Goal: Information Seeking & Learning: Learn about a topic

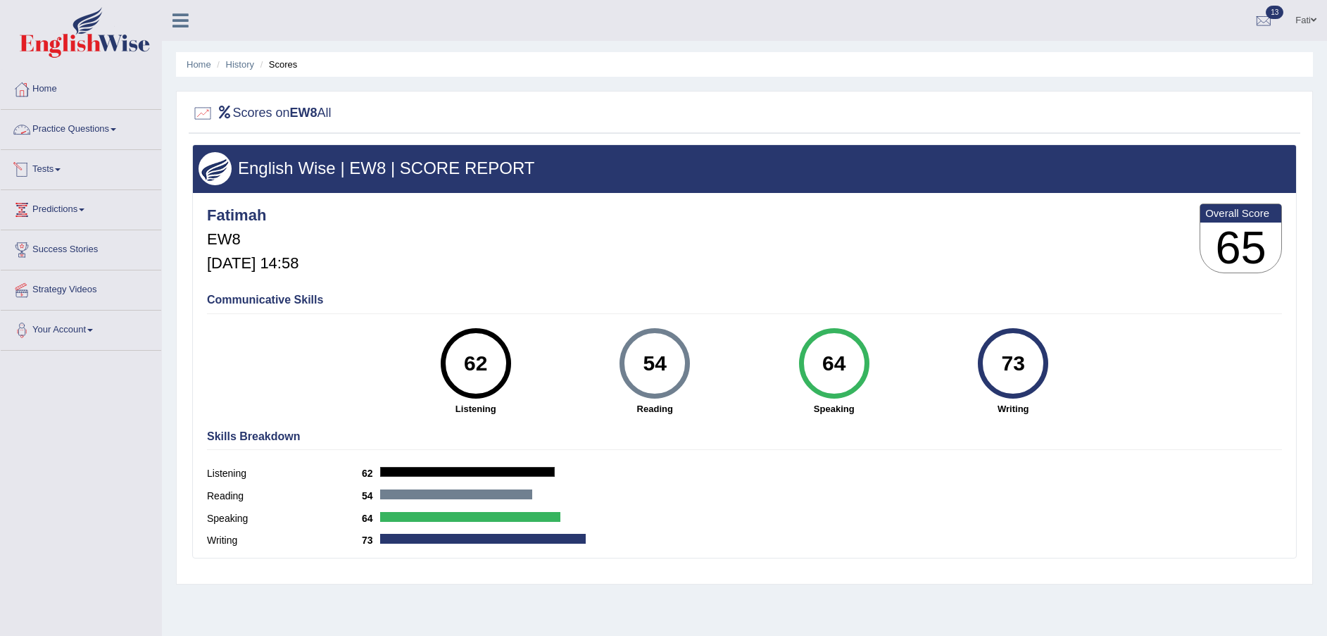
click at [74, 120] on link "Practice Questions" at bounding box center [81, 127] width 160 height 35
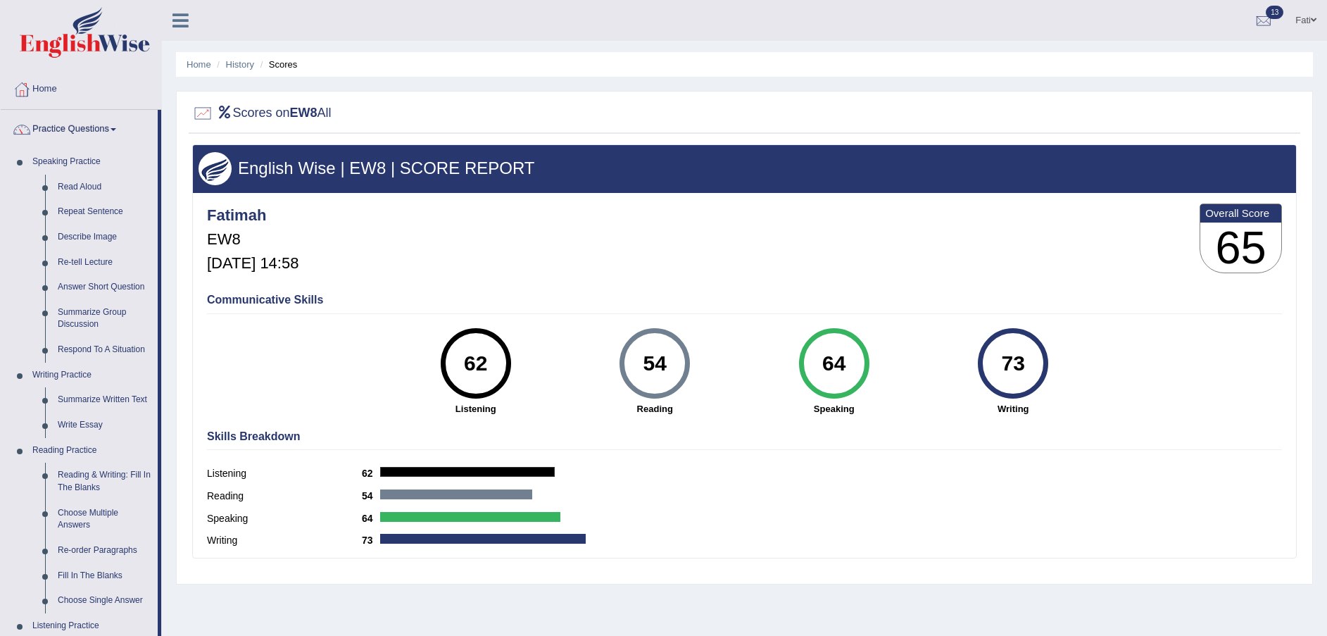
click at [233, 61] on link "History" at bounding box center [240, 64] width 28 height 11
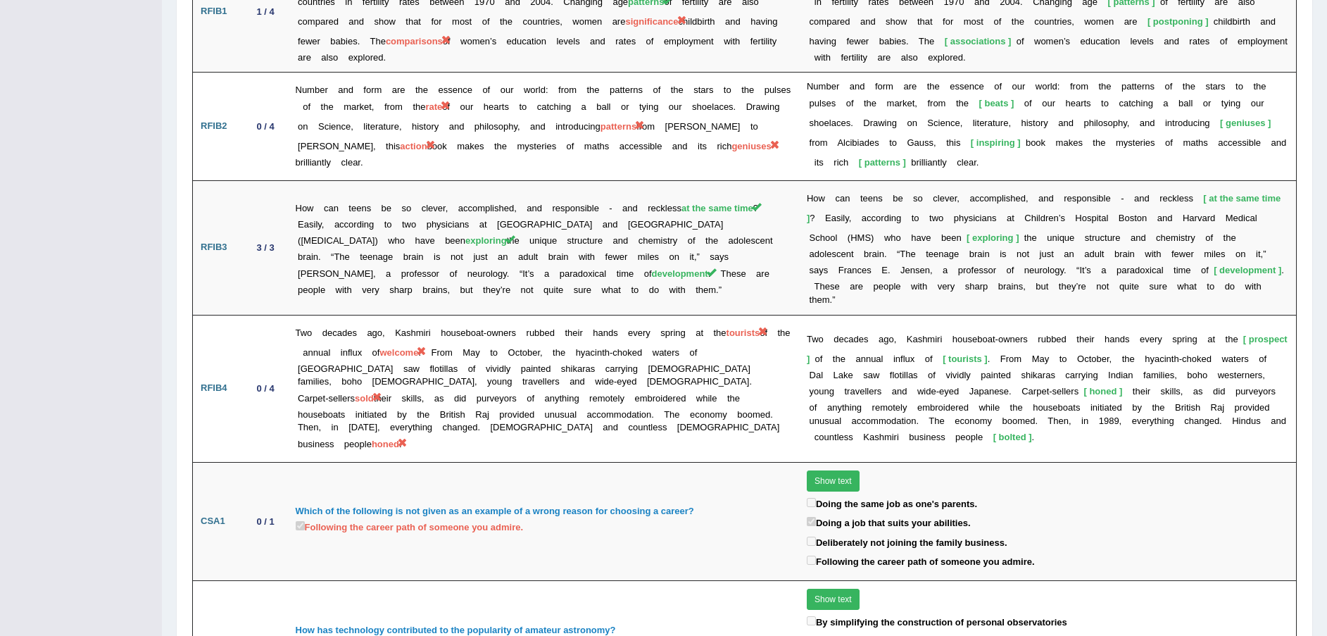
scroll to position [1795, 0]
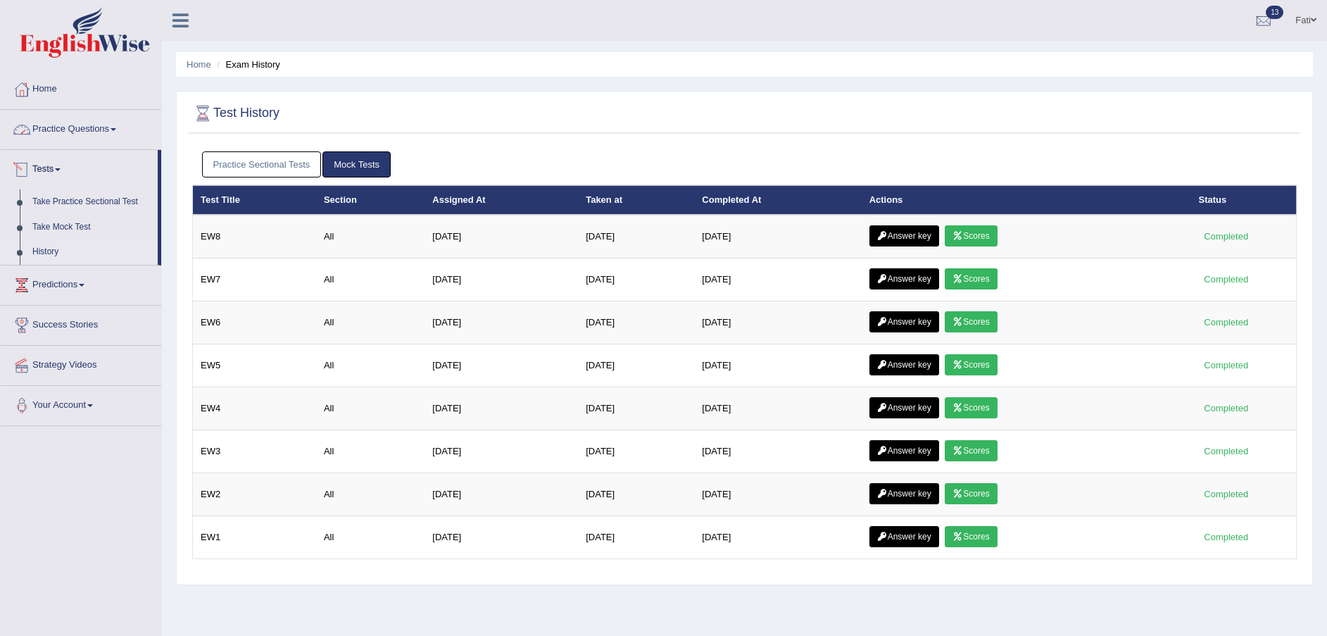
click at [65, 130] on link "Practice Questions" at bounding box center [81, 127] width 160 height 35
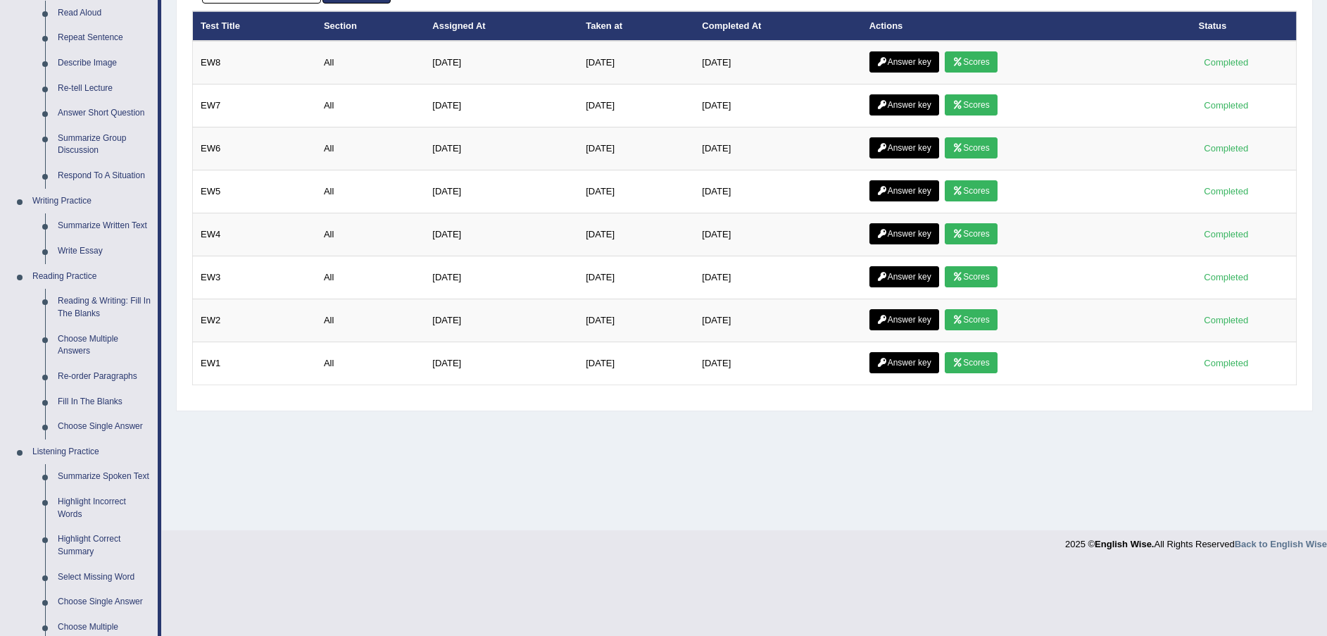
scroll to position [211, 0]
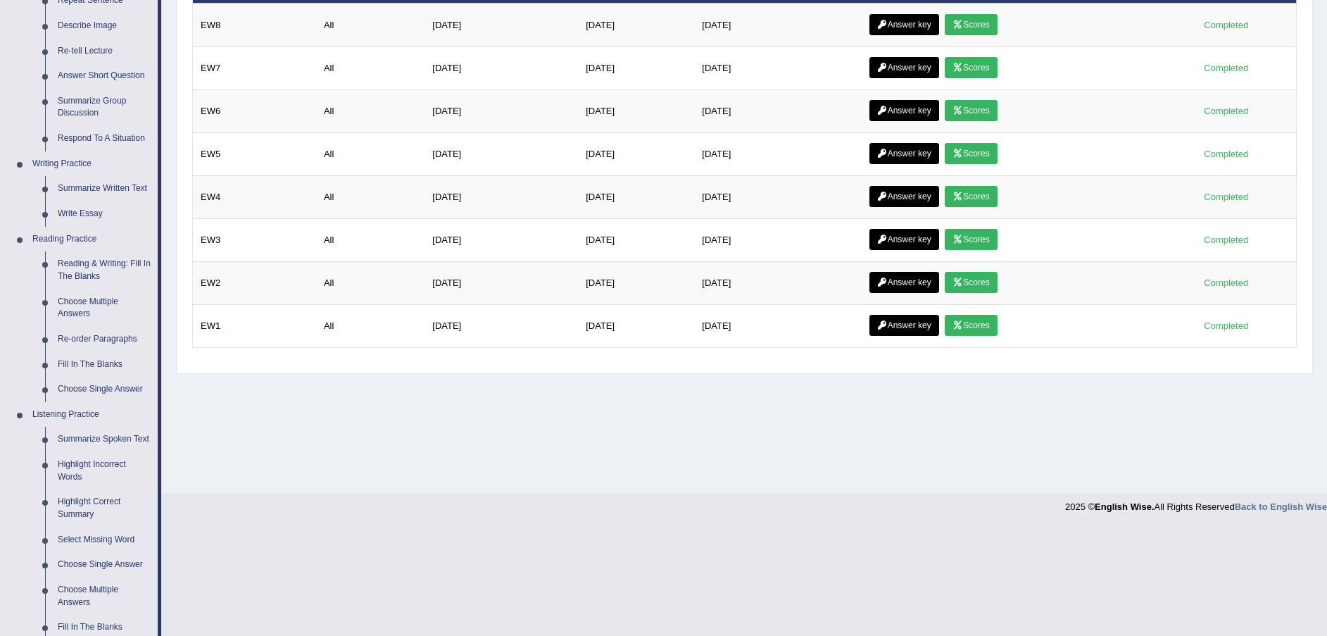
click at [92, 364] on link "Fill In The Blanks" at bounding box center [104, 364] width 106 height 25
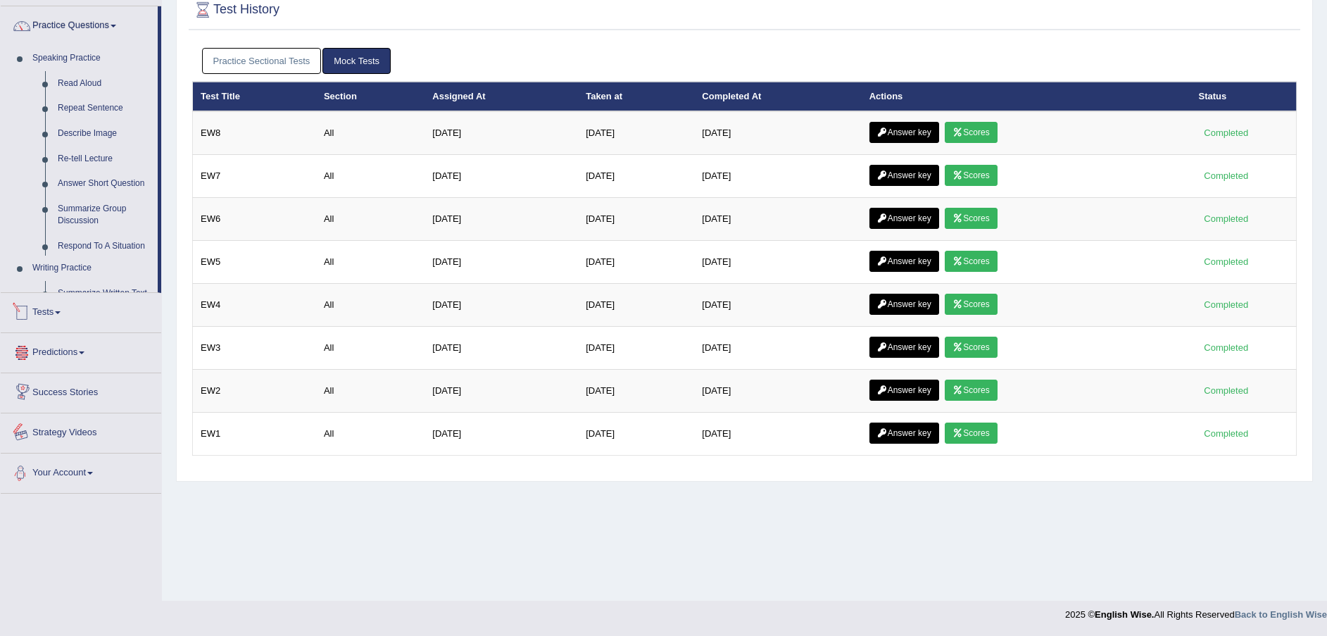
scroll to position [115, 0]
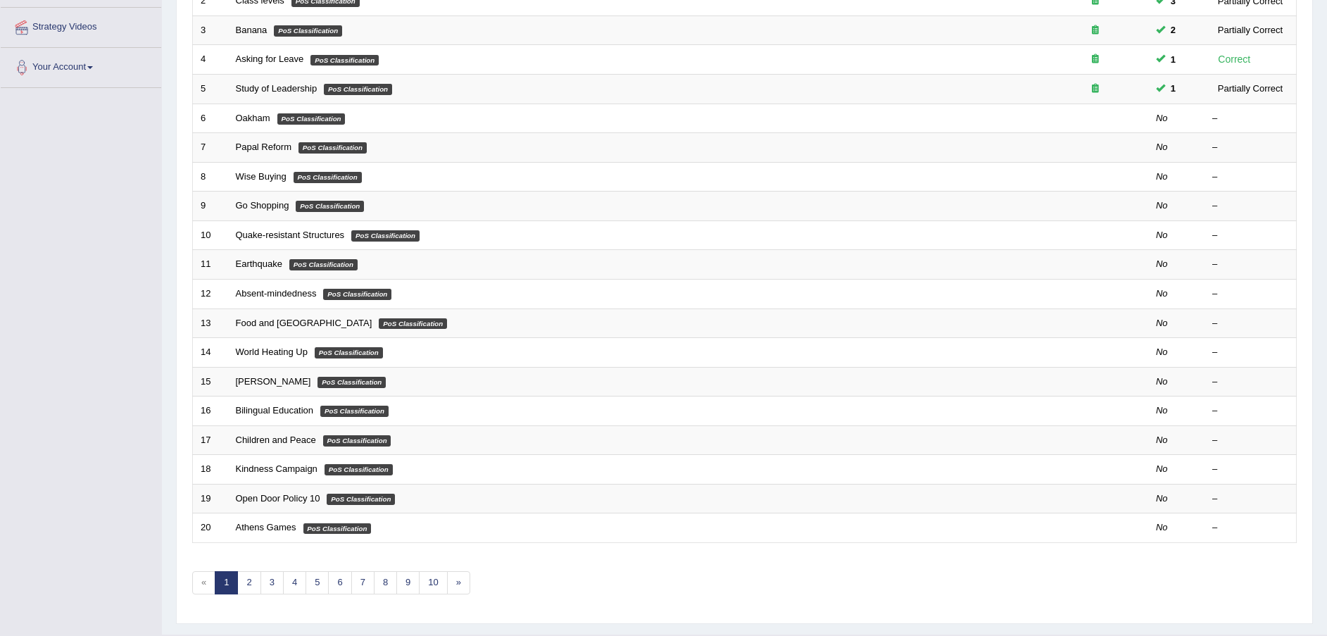
scroll to position [296, 0]
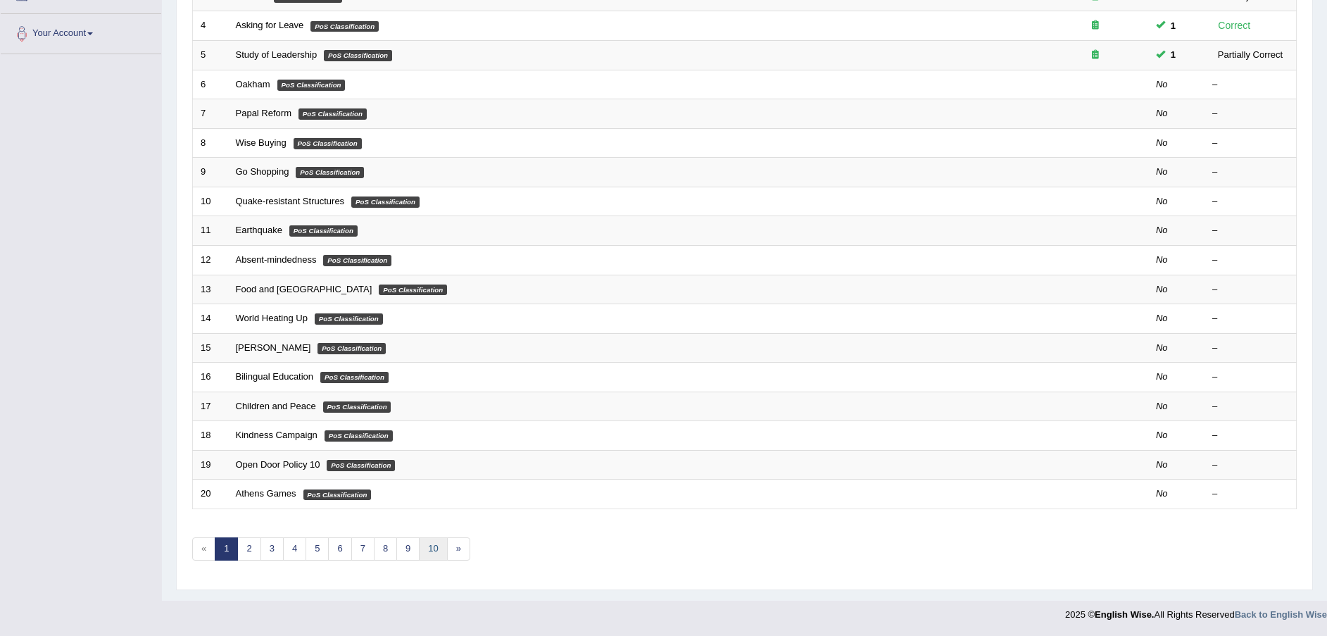
click at [434, 549] on link "10" at bounding box center [433, 548] width 28 height 23
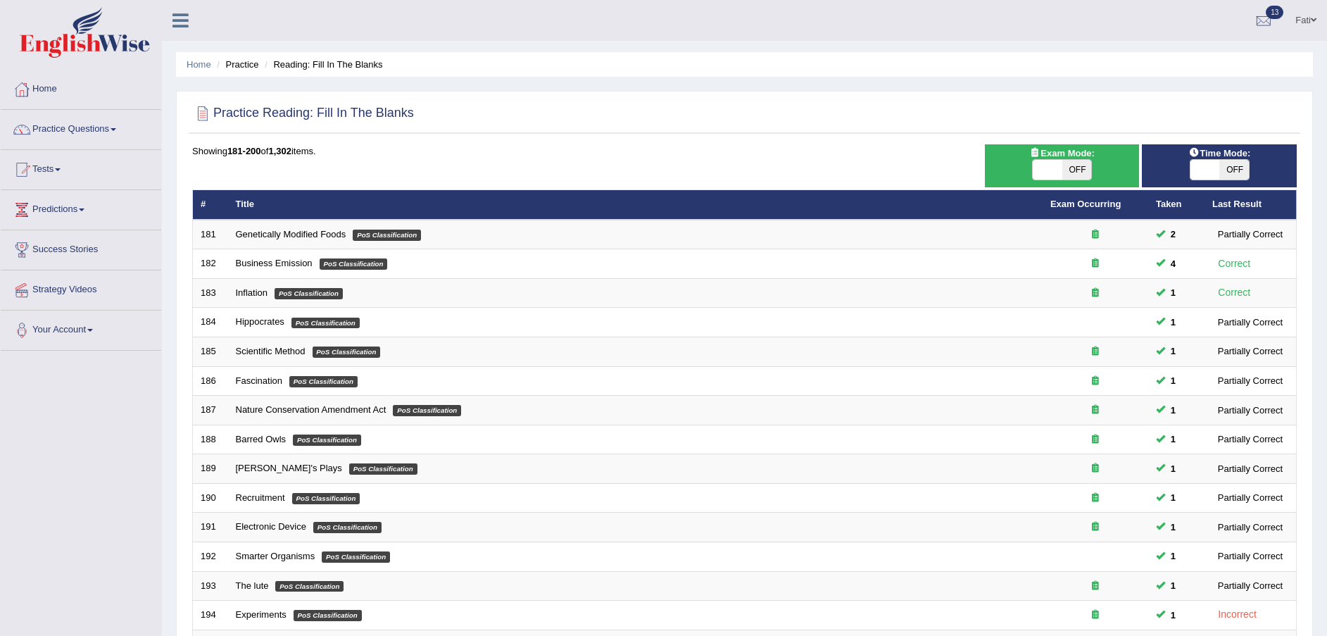
click at [1079, 170] on span "OFF" at bounding box center [1077, 170] width 30 height 20
checkbox input "true"
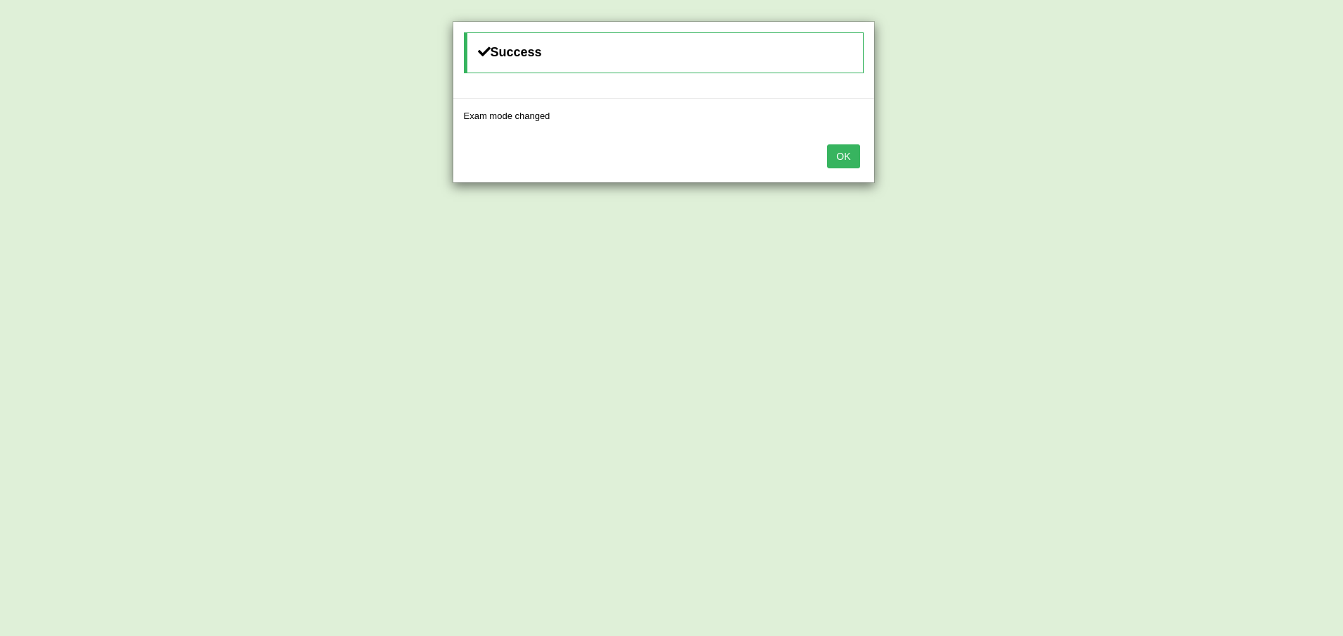
click at [850, 156] on button "OK" at bounding box center [843, 156] width 32 height 24
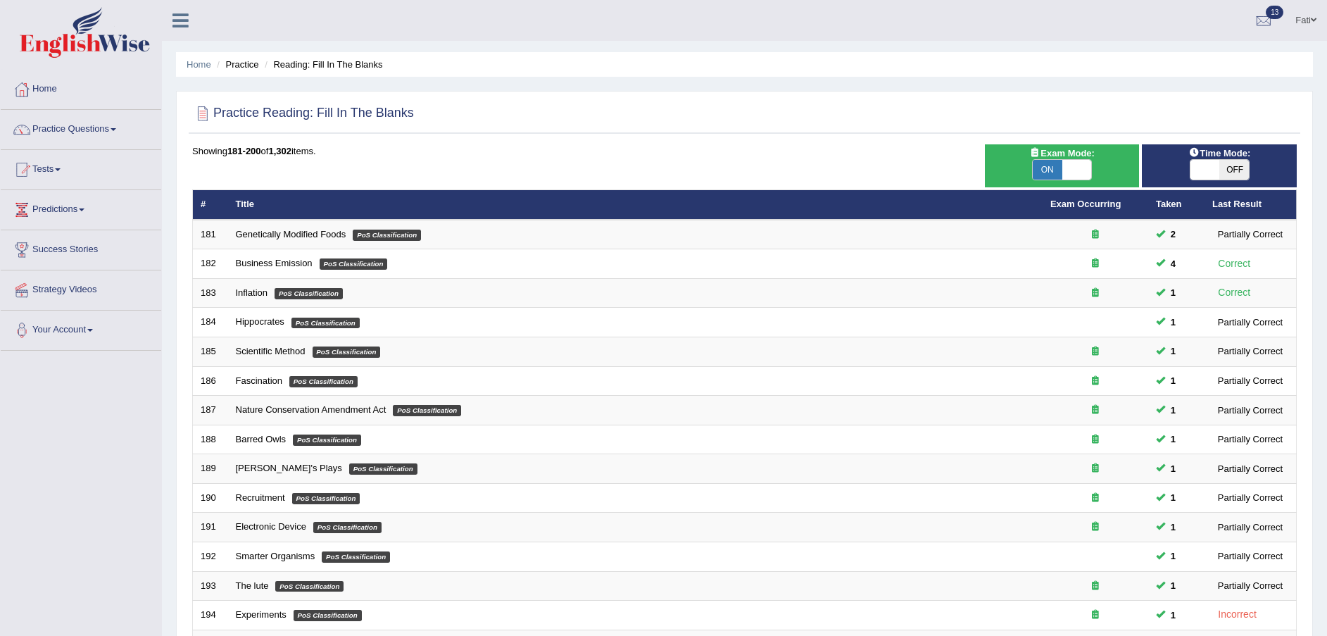
click at [1235, 172] on span "OFF" at bounding box center [1234, 170] width 30 height 20
checkbox input "true"
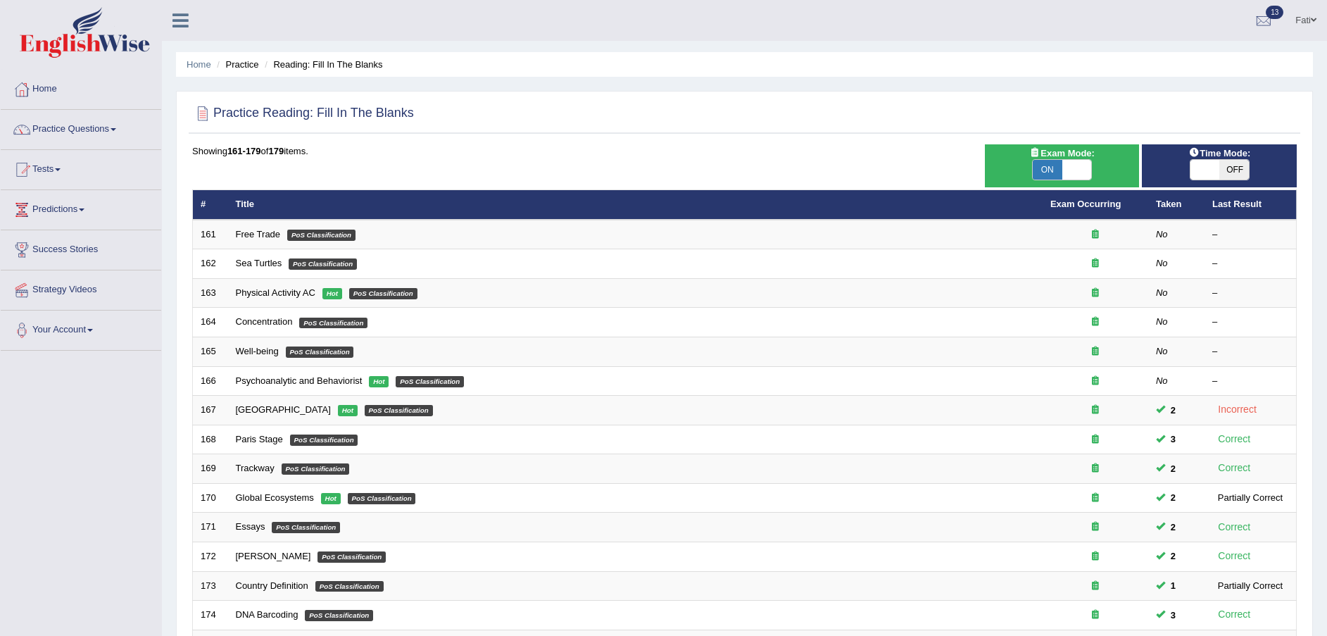
click at [1241, 170] on span "OFF" at bounding box center [1234, 170] width 30 height 20
checkbox input "true"
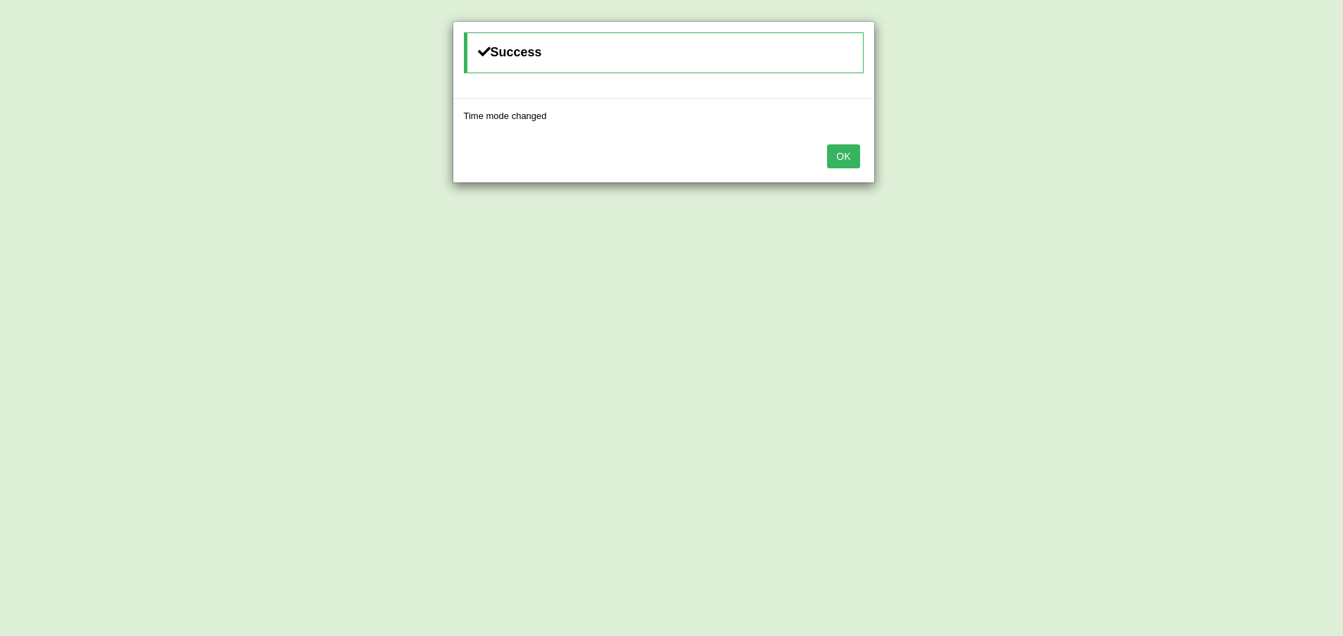
click at [844, 152] on button "OK" at bounding box center [843, 156] width 32 height 24
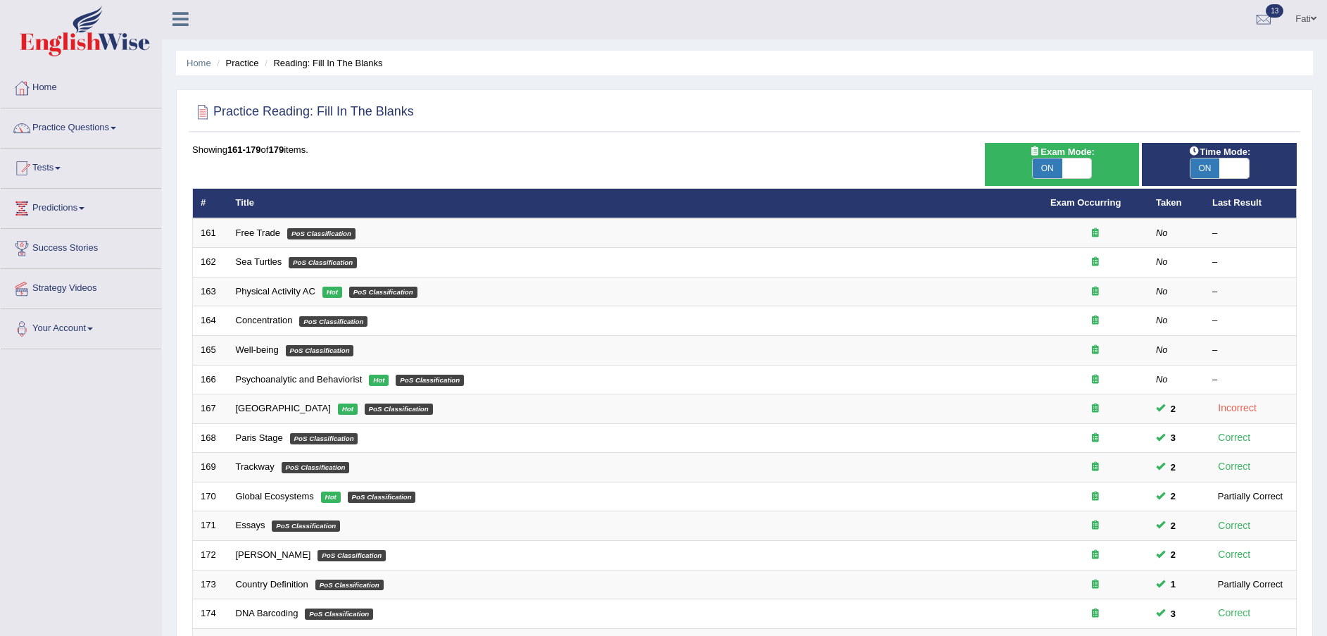
scroll to position [10, 0]
